Goal: Check status: Check status

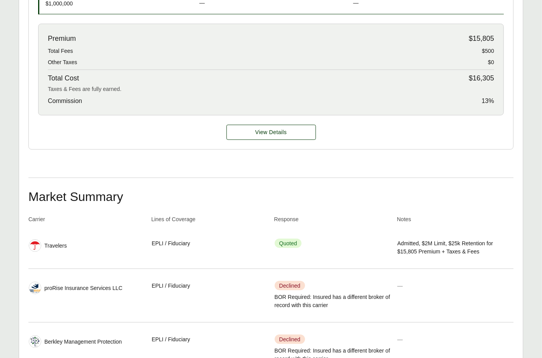
scroll to position [265, 0]
